Goal: Task Accomplishment & Management: Manage account settings

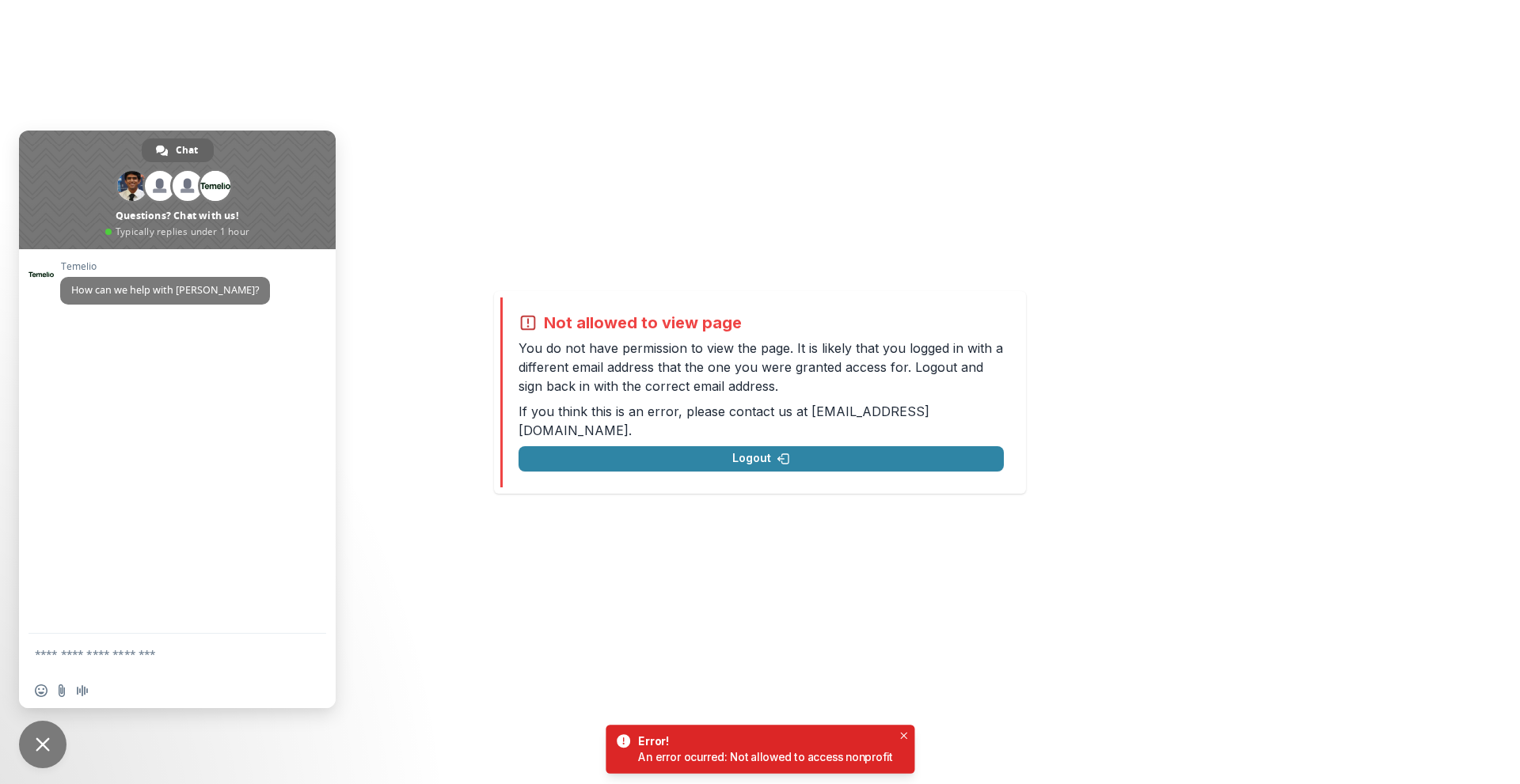
click at [856, 176] on div "Not allowed to view page You do not have permission to view the page. It is lik…" at bounding box center [760, 392] width 1520 height 784
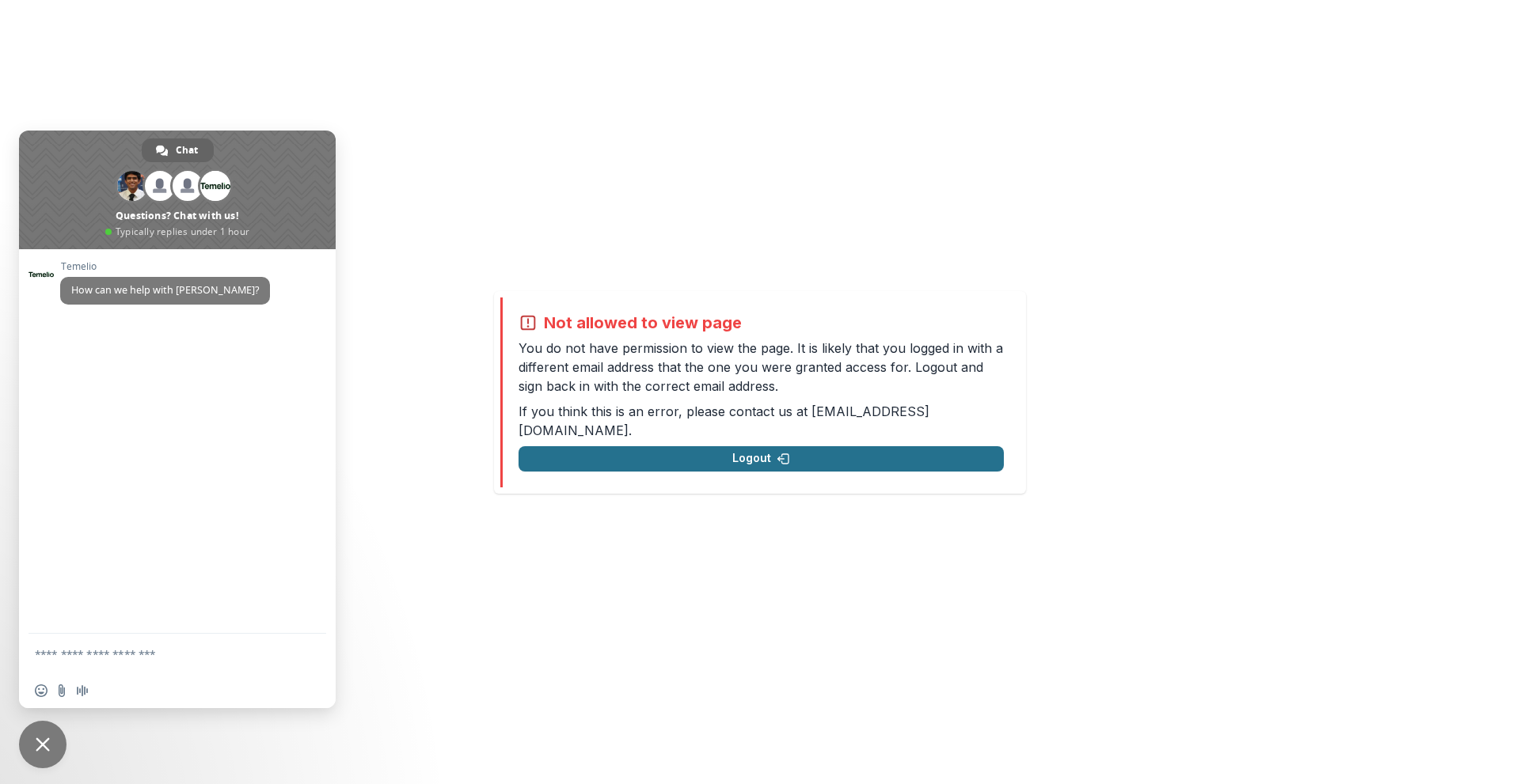
click at [772, 447] on button "Logout" at bounding box center [761, 459] width 485 height 26
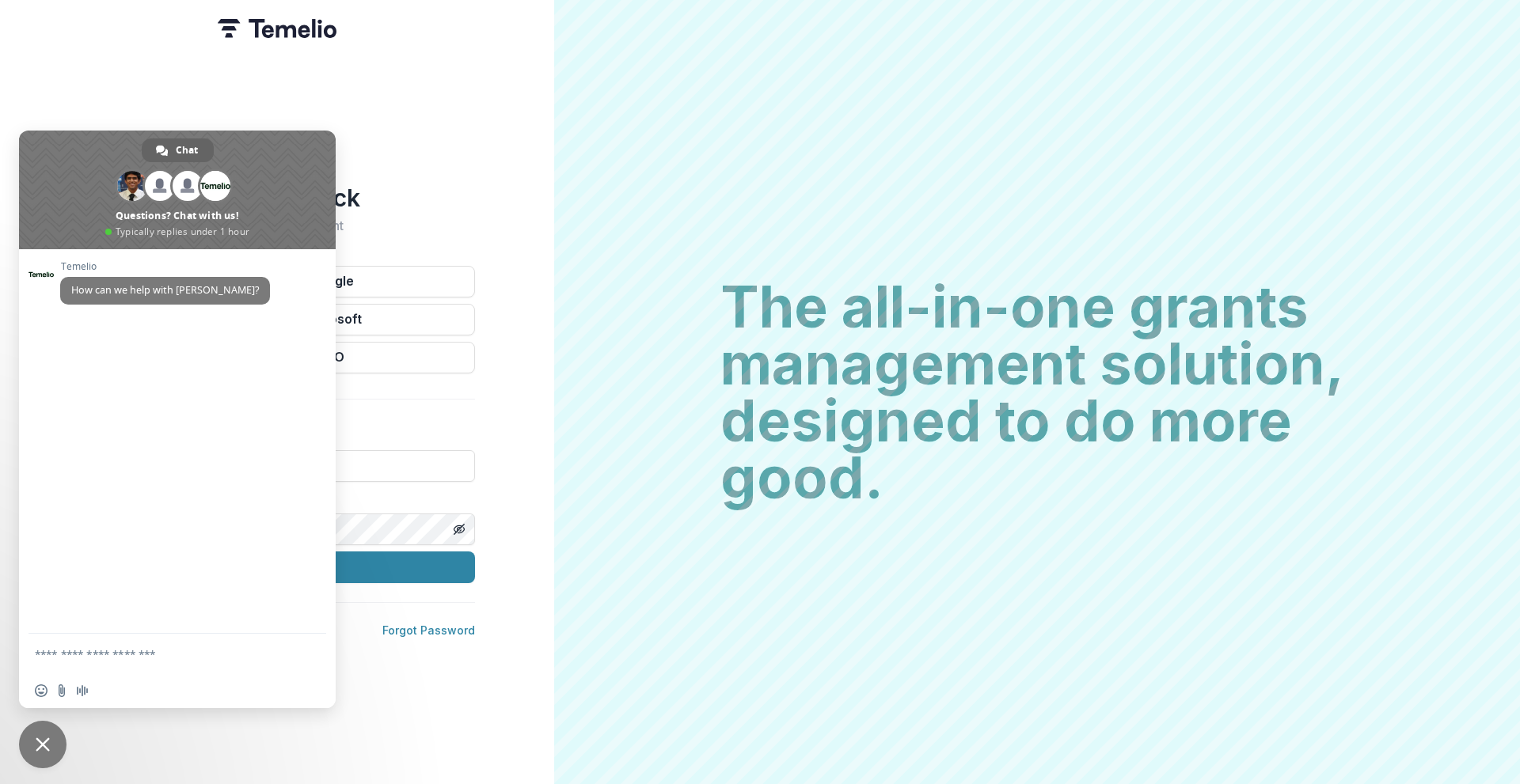
click at [495, 120] on div "Welcome back Sign into your account Continue with Google Continue with Microsof…" at bounding box center [277, 392] width 554 height 784
click at [34, 740] on span "Close chat" at bounding box center [42, 744] width 47 height 47
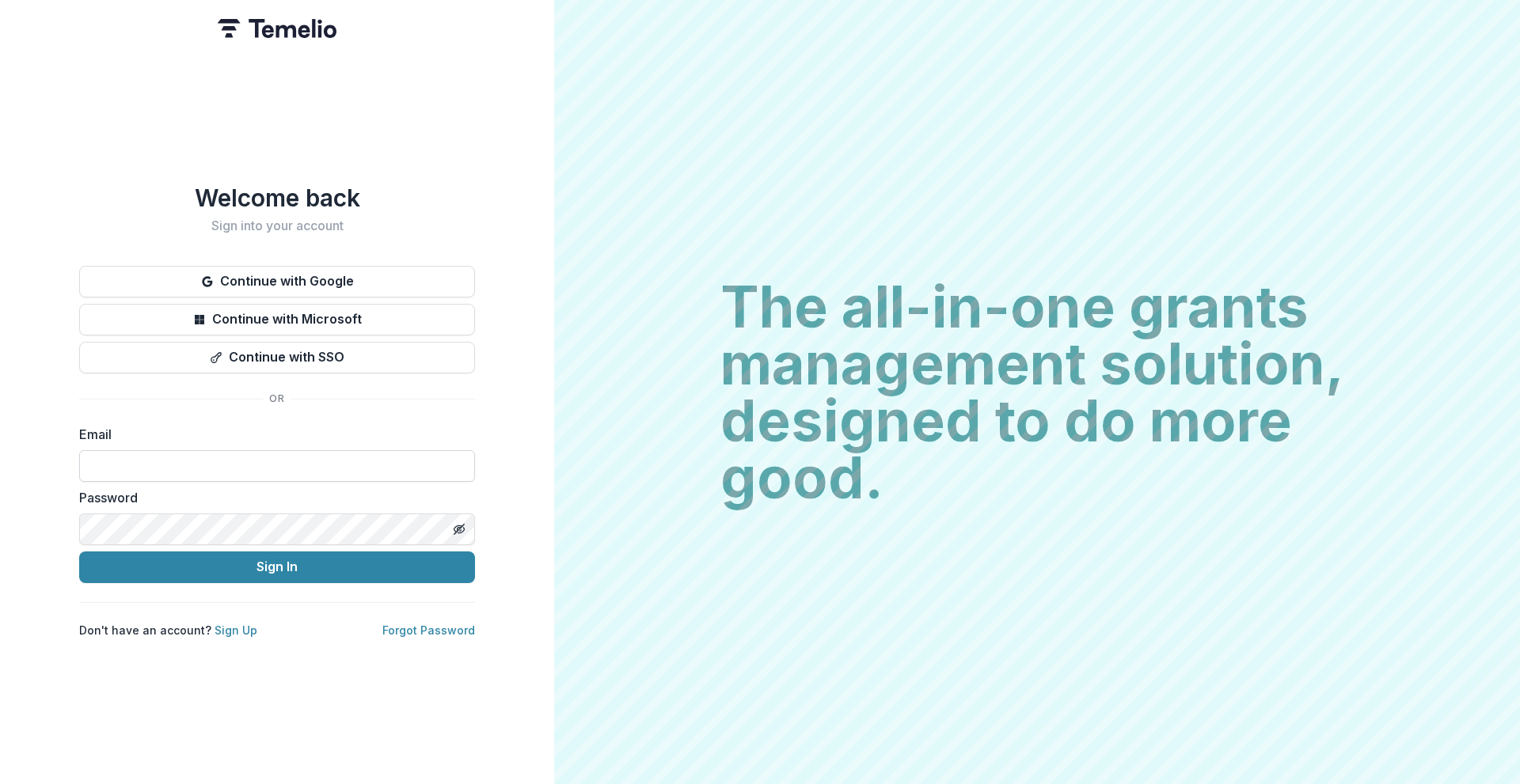
click at [172, 458] on input at bounding box center [277, 466] width 396 height 31
type input "**********"
click at [457, 528] on icon "Toggle password visibility" at bounding box center [459, 530] width 13 height 13
click at [292, 576] on button "Sign In" at bounding box center [277, 567] width 396 height 31
